Goal: Task Accomplishment & Management: Use online tool/utility

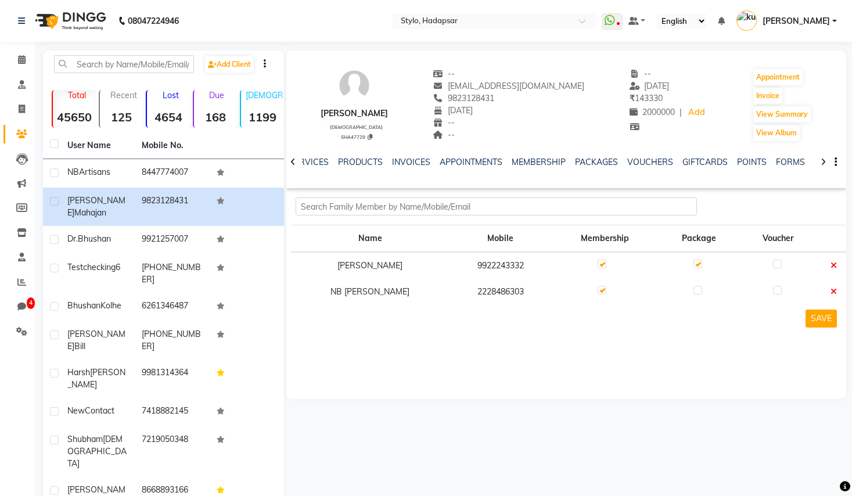
scroll to position [0, 119]
click at [693, 292] on label at bounding box center [697, 290] width 9 height 9
click at [693, 292] on input "checkbox" at bounding box center [697, 291] width 8 height 8
checkbox input "true"
click at [779, 255] on td at bounding box center [778, 265] width 76 height 27
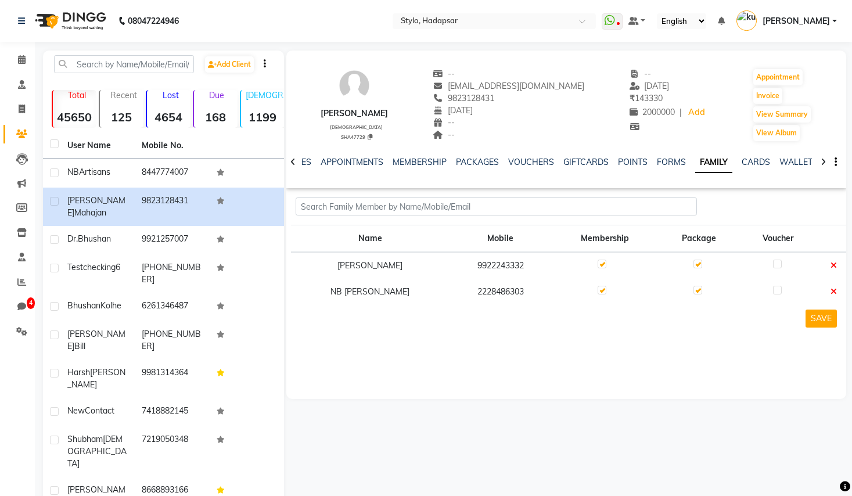
click at [773, 260] on label at bounding box center [777, 264] width 9 height 9
click at [773, 261] on input "checkbox" at bounding box center [777, 265] width 8 height 8
checkbox input "true"
click at [775, 291] on label at bounding box center [777, 290] width 9 height 9
click at [775, 291] on input "checkbox" at bounding box center [777, 291] width 8 height 8
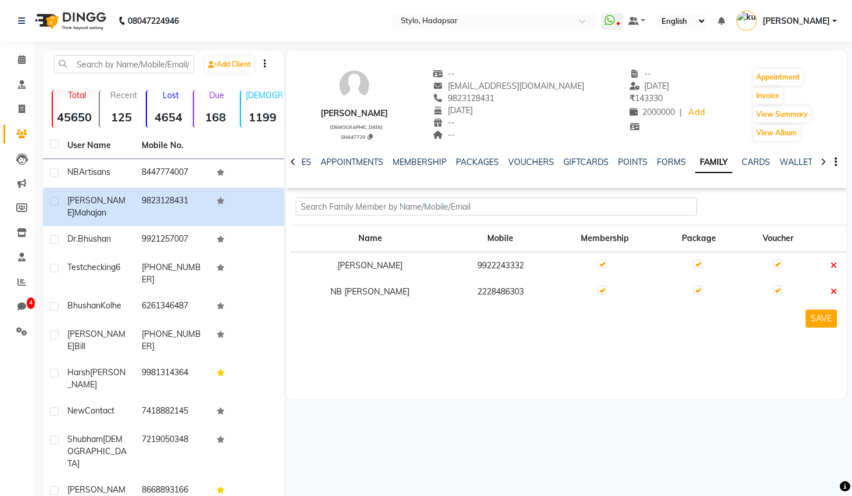
click at [773, 290] on label at bounding box center [777, 290] width 9 height 9
click at [773, 290] on input "checkbox" at bounding box center [777, 291] width 8 height 8
checkbox input "false"
click at [693, 294] on div at bounding box center [697, 292] width 8 height 12
click at [693, 293] on label at bounding box center [697, 290] width 9 height 9
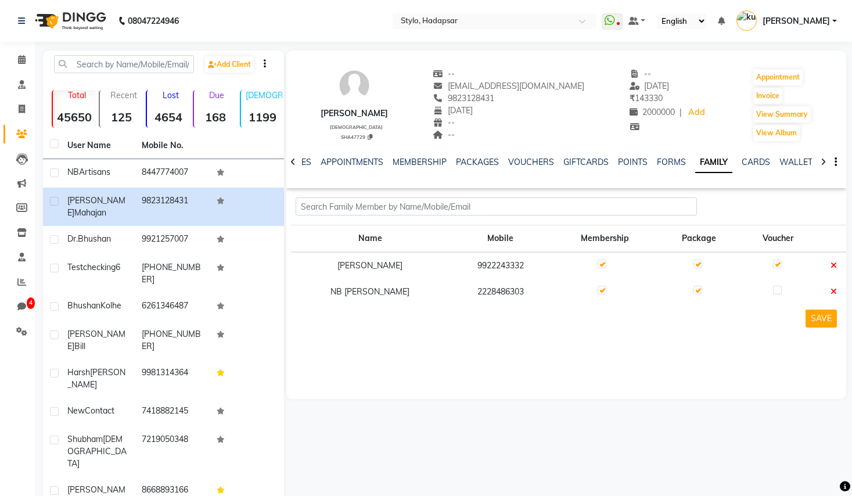
click at [693, 293] on input "checkbox" at bounding box center [697, 291] width 8 height 8
checkbox input "false"
click at [773, 265] on label at bounding box center [777, 264] width 9 height 9
click at [773, 265] on input "checkbox" at bounding box center [777, 265] width 8 height 8
click at [773, 264] on label at bounding box center [777, 264] width 9 height 9
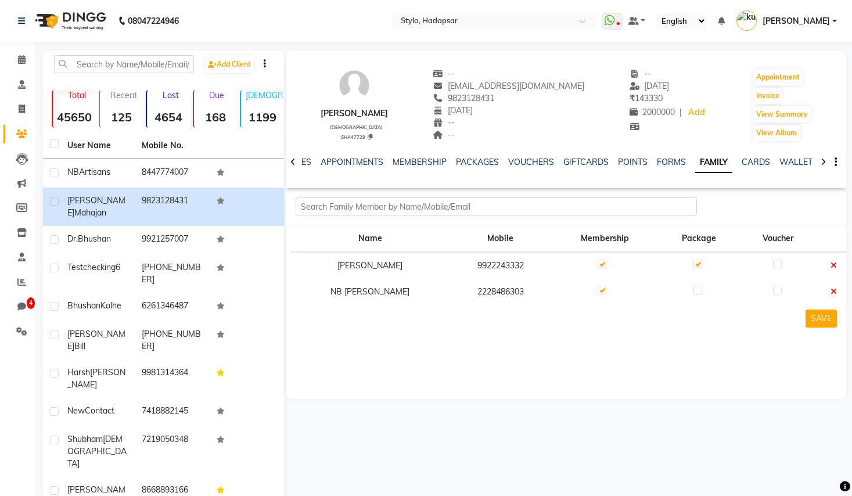
click at [773, 264] on input "checkbox" at bounding box center [777, 265] width 8 height 8
checkbox input "true"
click at [693, 289] on label at bounding box center [697, 290] width 9 height 9
click at [693, 289] on input "checkbox" at bounding box center [697, 291] width 8 height 8
click at [683, 293] on td at bounding box center [699, 292] width 82 height 26
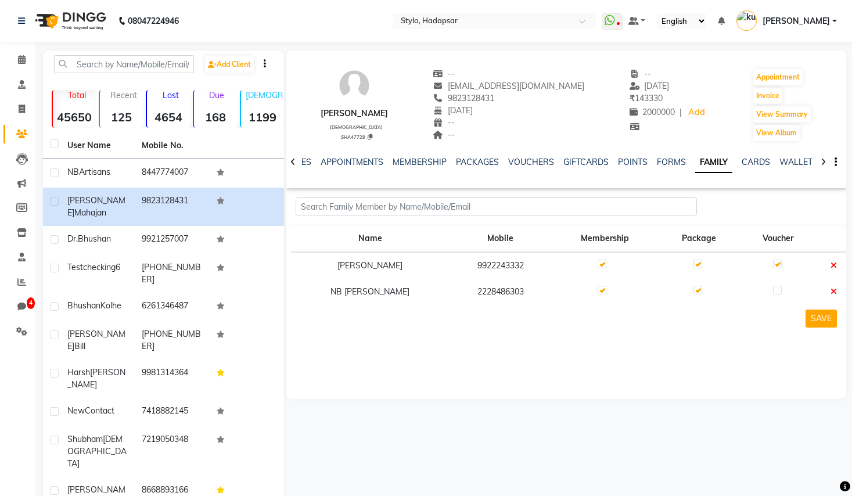
click at [693, 289] on label at bounding box center [697, 290] width 9 height 9
click at [693, 289] on input "checkbox" at bounding box center [697, 291] width 8 height 8
checkbox input "false"
click at [774, 264] on label at bounding box center [777, 264] width 9 height 9
click at [774, 264] on input "checkbox" at bounding box center [777, 265] width 8 height 8
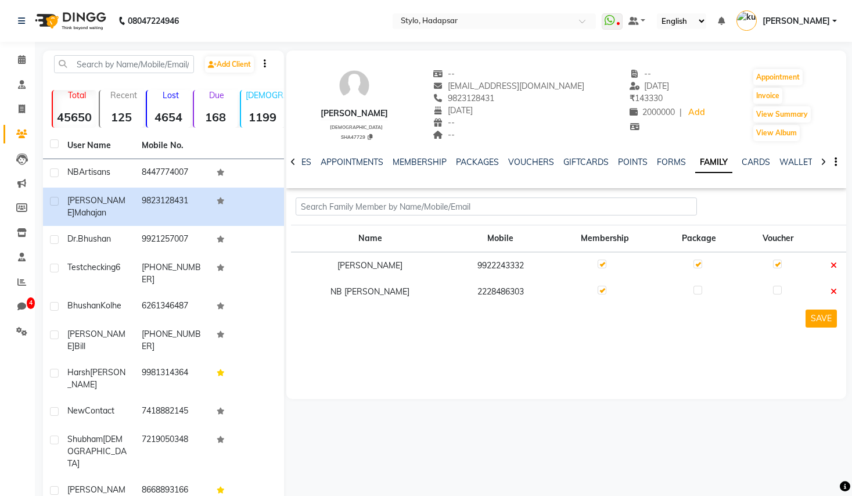
checkbox input "false"
click at [682, 293] on td at bounding box center [699, 292] width 82 height 26
click at [693, 291] on label at bounding box center [697, 290] width 9 height 9
click at [693, 291] on input "checkbox" at bounding box center [697, 291] width 8 height 8
click at [683, 280] on td at bounding box center [699, 292] width 82 height 26
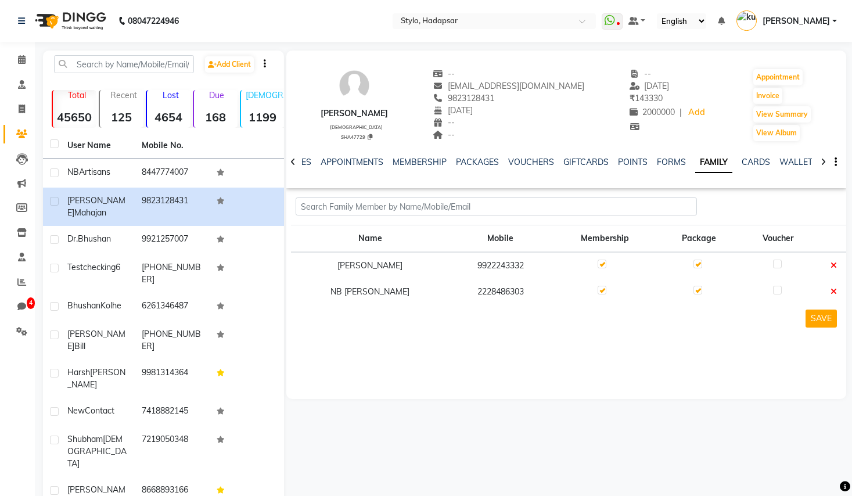
click at [693, 289] on label at bounding box center [697, 290] width 9 height 9
click at [693, 289] on input "checkbox" at bounding box center [697, 291] width 8 height 8
checkbox input "false"
click at [21, 107] on icon at bounding box center [22, 109] width 6 height 9
select select "service"
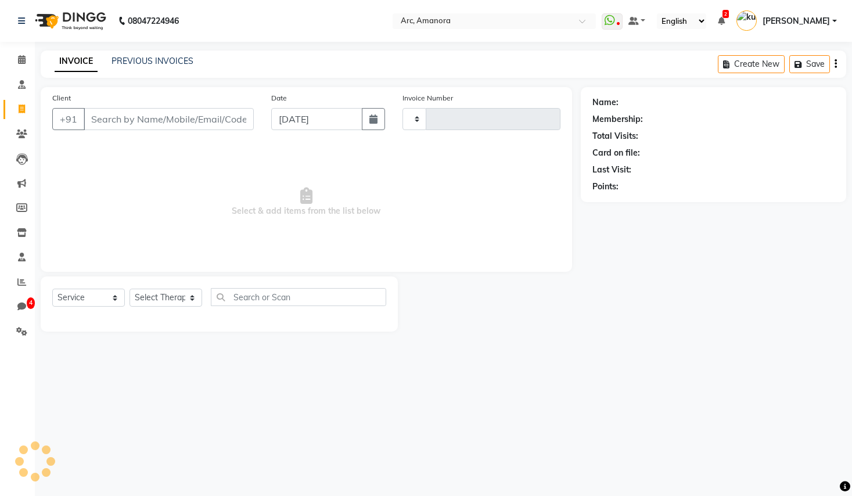
type input "095"
select select "198"
click at [211, 128] on input "Client" at bounding box center [169, 119] width 170 height 22
click at [157, 301] on select "Select Therapist" at bounding box center [165, 298] width 73 height 18
select select "124"
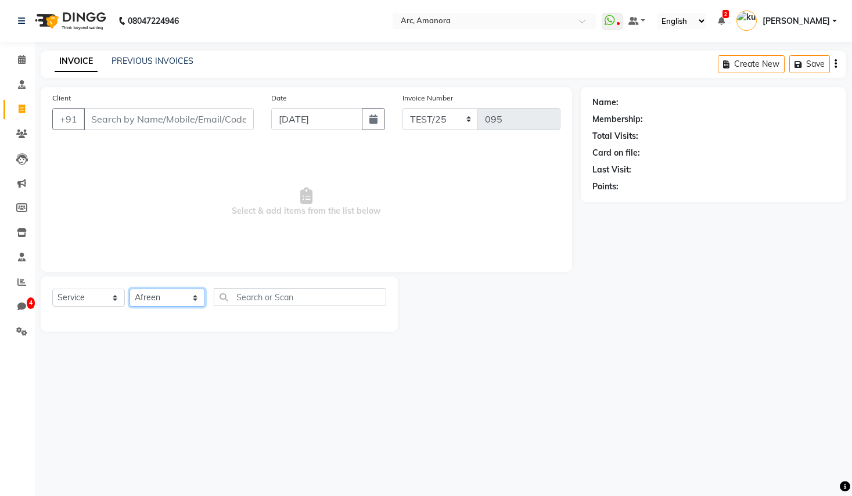
click at [129, 289] on select "Select Therapist Afreen [PERSON_NAME] AutomationSTF Automation Test (Do not use…" at bounding box center [166, 298] width 75 height 18
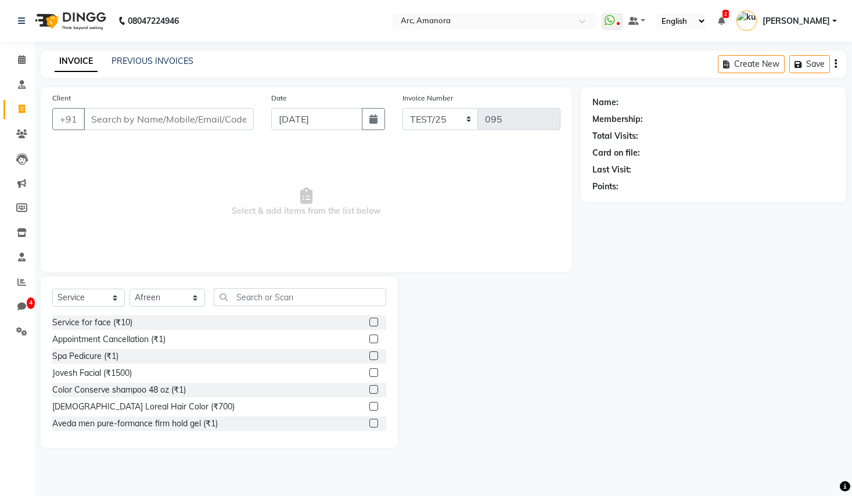
click at [113, 380] on div "Service for face (₹10) Appointment Cancellation (₹1) Spa Pedicure (₹1) Jovesh F…" at bounding box center [219, 373] width 334 height 116
click at [118, 370] on div "Jovesh Facial (₹1500)" at bounding box center [92, 373] width 80 height 12
checkbox input "false"
